Goal: Information Seeking & Learning: Learn about a topic

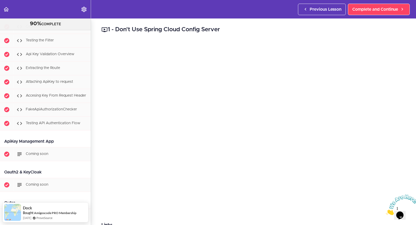
scroll to position [2896, 0]
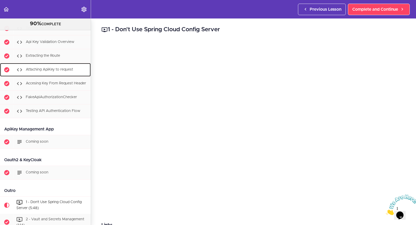
click at [55, 75] on div "Attaching ApiKey to request" at bounding box center [52, 69] width 77 height 11
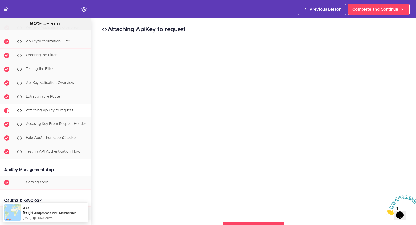
scroll to position [2786, 0]
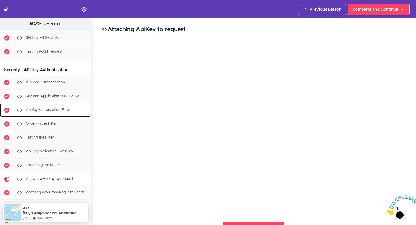
click at [52, 117] on link "ApiKeyAuthorization Filter" at bounding box center [45, 110] width 91 height 14
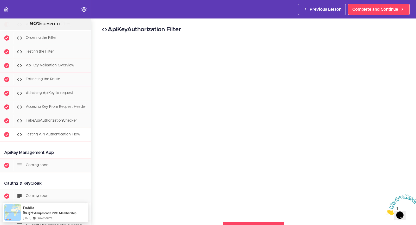
scroll to position [2949, 0]
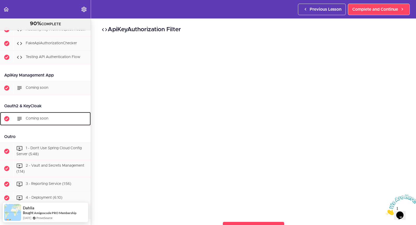
click at [63, 124] on div "Coming soon" at bounding box center [52, 118] width 77 height 11
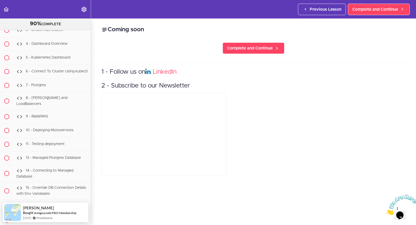
scroll to position [2255, 0]
